Goal: Find specific page/section: Find specific page/section

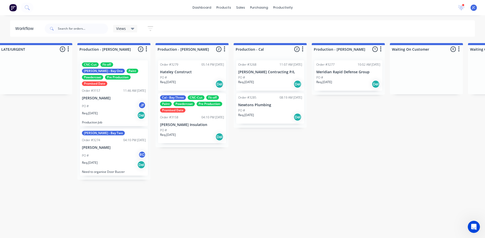
click at [95, 146] on p "[PERSON_NAME]" at bounding box center [114, 148] width 64 height 4
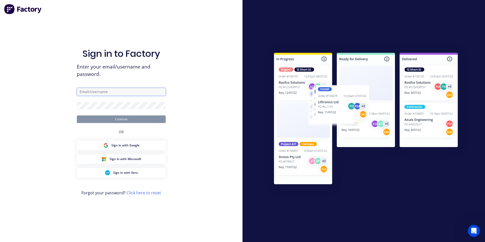
type input "[PERSON_NAME][EMAIL_ADDRESS][DOMAIN_NAME]"
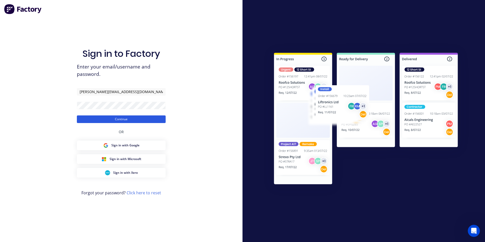
click at [110, 116] on button "Continue" at bounding box center [121, 119] width 89 height 8
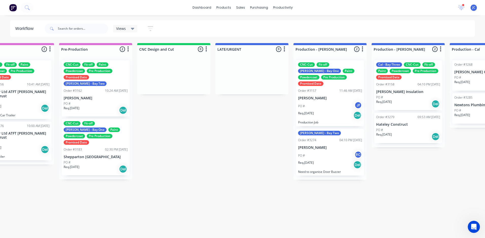
scroll to position [0, 282]
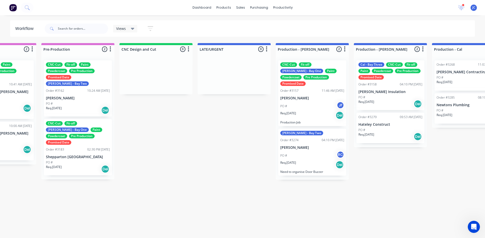
click at [310, 153] on div "PO # RC" at bounding box center [312, 156] width 64 height 10
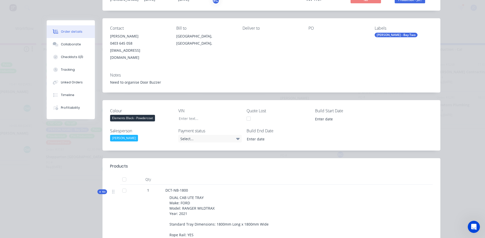
scroll to position [51, 0]
